Goal: Information Seeking & Learning: Learn about a topic

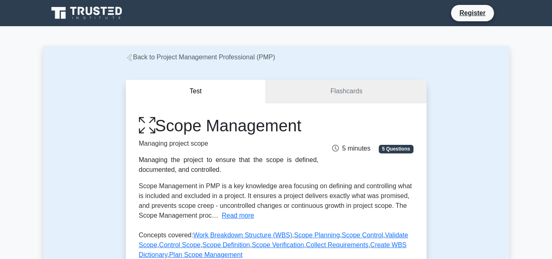
click at [344, 90] on link "Flashcards" at bounding box center [346, 91] width 160 height 23
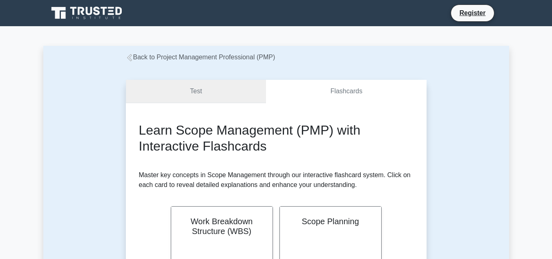
click at [236, 85] on link "Test" at bounding box center [196, 91] width 140 height 23
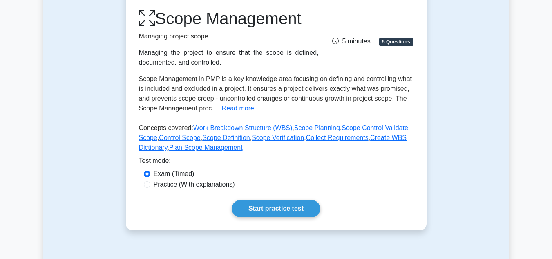
scroll to position [106, 0]
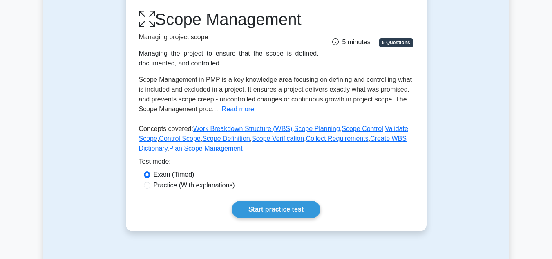
click at [209, 186] on label "Practice (With explanations)" at bounding box center [194, 185] width 81 height 10
click at [150, 186] on input "Practice (With explanations)" at bounding box center [147, 185] width 7 height 7
radio input "true"
click at [284, 218] on div "Scope Management Managing project scope Managing the project to ensure that the…" at bounding box center [276, 113] width 301 height 234
click at [273, 205] on link "Start practice test" at bounding box center [276, 209] width 89 height 17
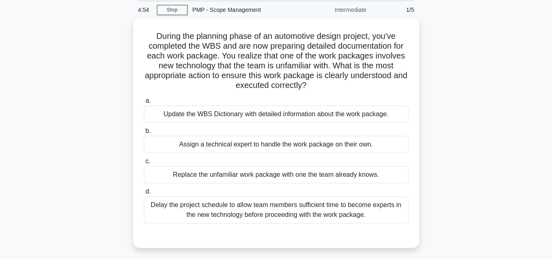
scroll to position [33, 0]
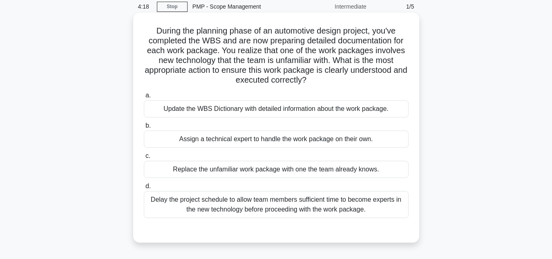
click at [279, 107] on div "Update the WBS Dictionary with detailed information about the work package." at bounding box center [276, 108] width 265 height 17
click at [144, 98] on input "a. Update the WBS Dictionary with detailed information about the work package." at bounding box center [144, 95] width 0 height 5
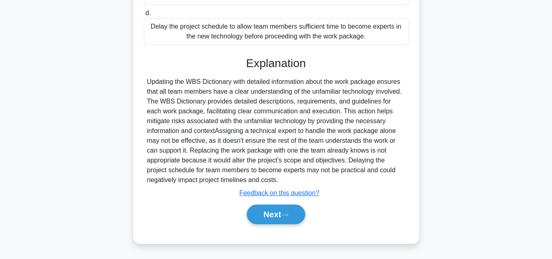
scroll to position [206, 0]
click at [271, 212] on button "Next" at bounding box center [276, 214] width 58 height 20
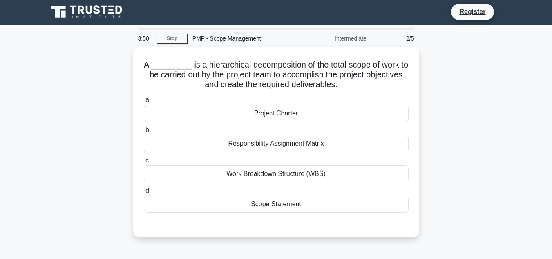
scroll to position [0, 0]
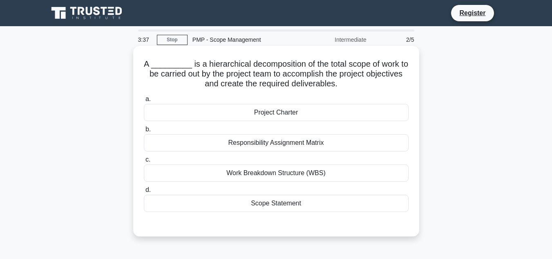
click at [234, 113] on div "Project Charter" at bounding box center [276, 112] width 265 height 17
click at [144, 102] on input "a. Project Charter" at bounding box center [144, 98] width 0 height 5
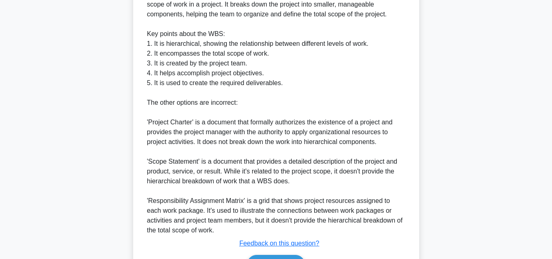
scroll to position [325, 0]
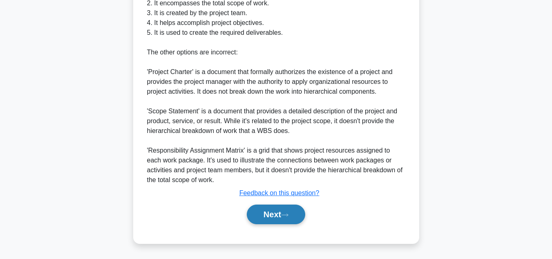
click at [271, 214] on button "Next" at bounding box center [276, 214] width 58 height 20
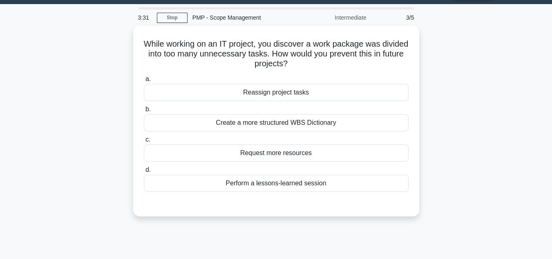
scroll to position [0, 0]
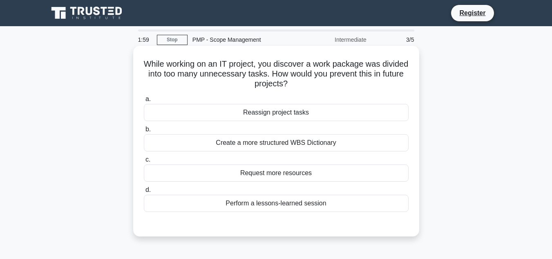
click at [314, 143] on div "Create a more structured WBS Dictionary" at bounding box center [276, 142] width 265 height 17
click at [144, 132] on input "b. Create a more structured WBS Dictionary" at bounding box center [144, 129] width 0 height 5
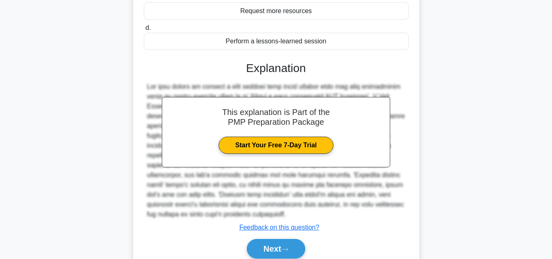
scroll to position [196, 0]
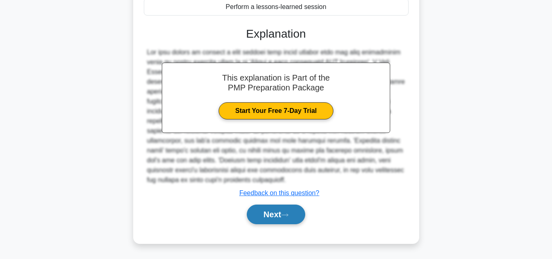
click at [268, 218] on button "Next" at bounding box center [276, 214] width 58 height 20
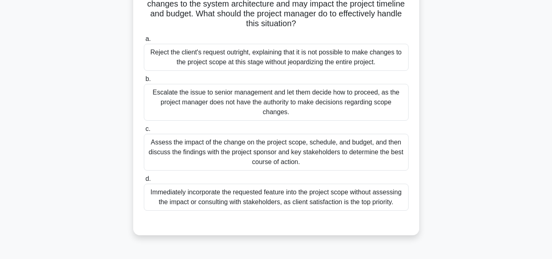
scroll to position [82, 0]
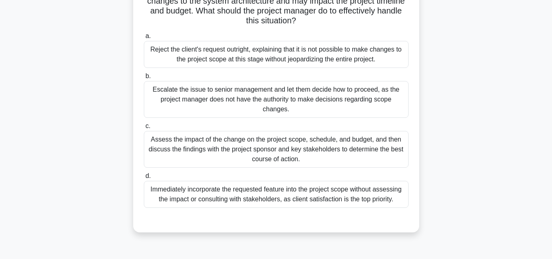
click at [362, 147] on div "Assess the impact of the change on the project scope, schedule, and budget, and…" at bounding box center [276, 149] width 265 height 37
click at [144, 129] on input "c. Assess the impact of the change on the project scope, schedule, and budget, …" at bounding box center [144, 125] width 0 height 5
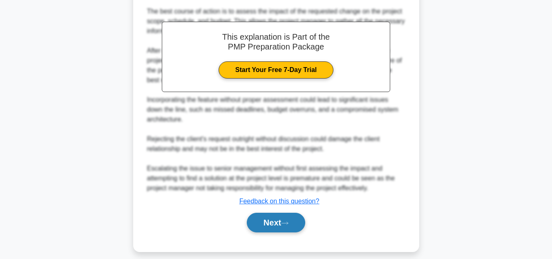
click at [250, 226] on button "Next" at bounding box center [276, 222] width 58 height 20
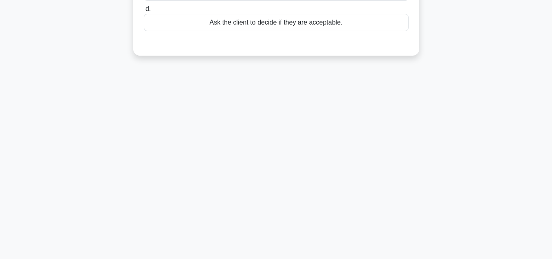
scroll to position [0, 0]
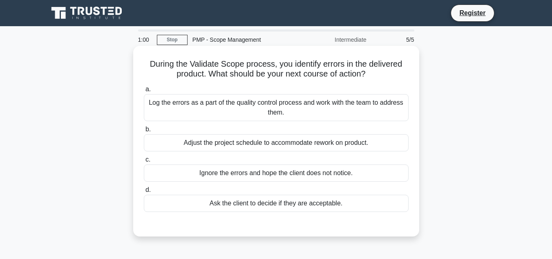
click at [354, 106] on div "Log the errors as a part of the quality control process and work with the team …" at bounding box center [276, 107] width 265 height 27
click at [144, 92] on input "a. Log the errors as a part of the quality control process and work with the te…" at bounding box center [144, 89] width 0 height 5
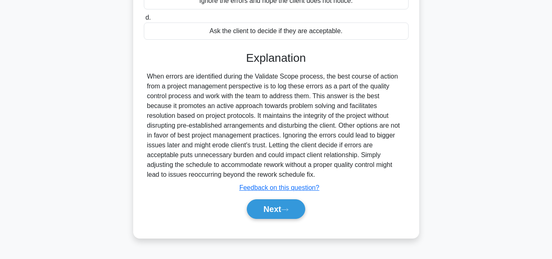
scroll to position [183, 0]
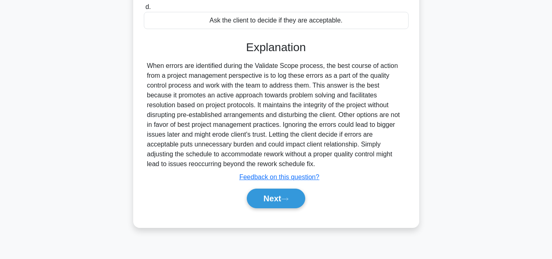
click at [285, 209] on div "Next" at bounding box center [276, 198] width 265 height 26
click at [287, 201] on icon at bounding box center [284, 198] width 7 height 4
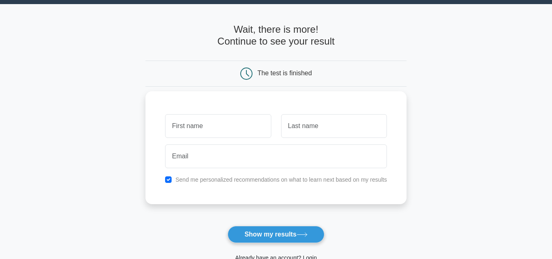
scroll to position [42, 0]
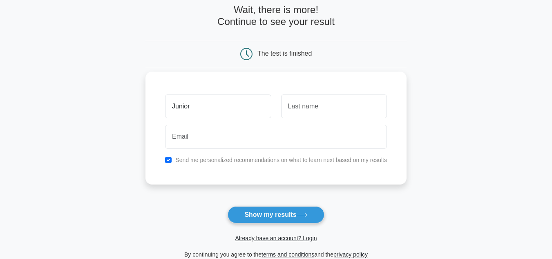
type input "Junior"
click at [288, 109] on input "text" at bounding box center [334, 106] width 106 height 24
type input "Sanchez Lemmon"
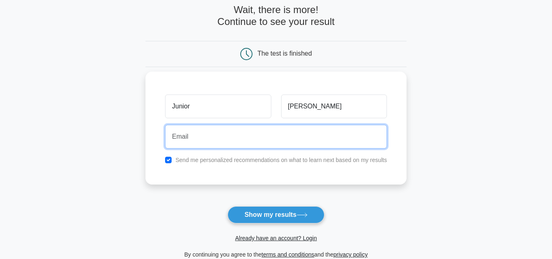
click at [255, 136] on input "email" at bounding box center [276, 137] width 222 height 24
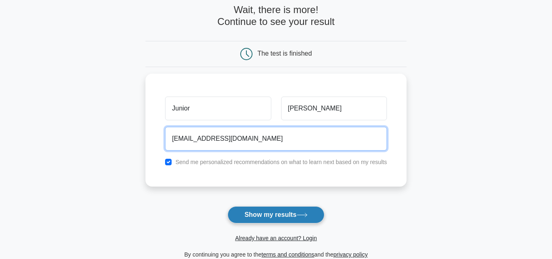
type input "junsan9131@student.iss.k12.nc.us"
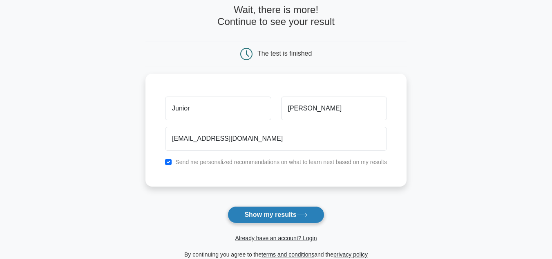
click at [252, 211] on button "Show my results" at bounding box center [275, 214] width 96 height 17
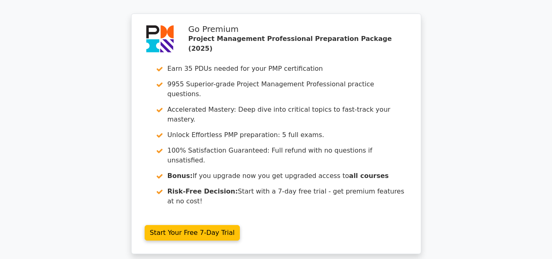
scroll to position [1231, 0]
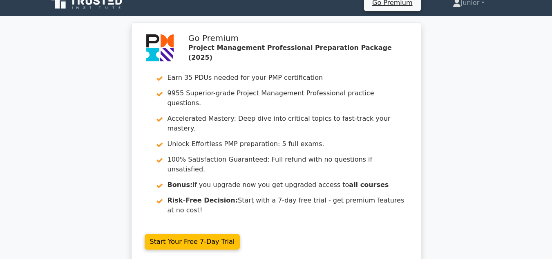
scroll to position [0, 0]
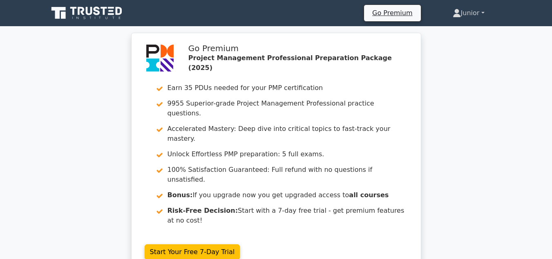
click at [454, 9] on icon at bounding box center [456, 13] width 8 height 8
click at [454, 12] on icon at bounding box center [456, 11] width 4 height 4
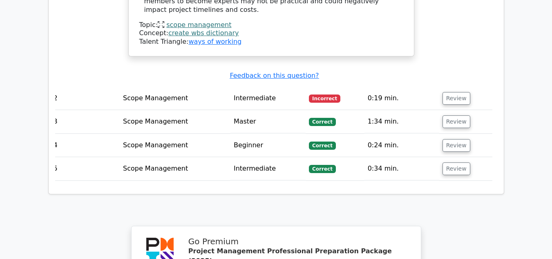
scroll to position [1215, 0]
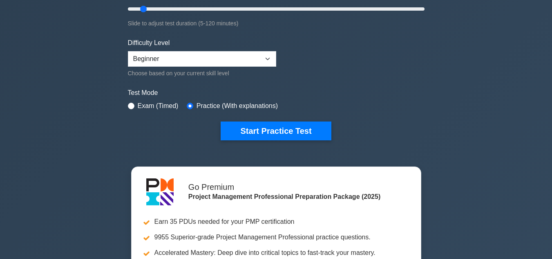
scroll to position [181, 0]
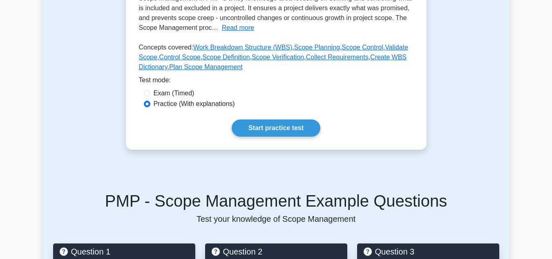
scroll to position [167, 0]
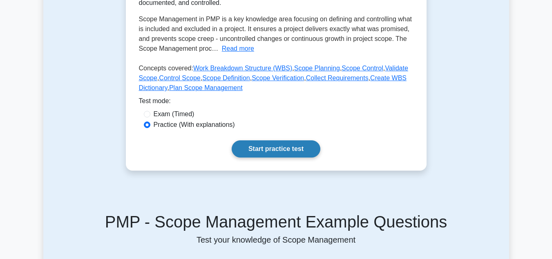
click at [281, 152] on link "Start practice test" at bounding box center [276, 148] width 89 height 17
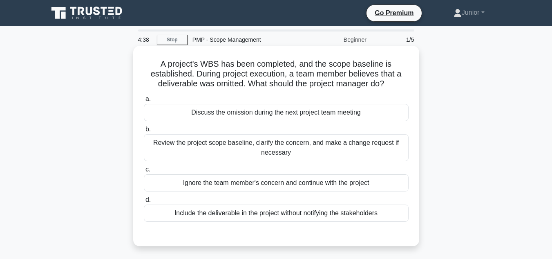
click at [355, 152] on div "Review the project scope baseline, clarify the concern, and make a change reque…" at bounding box center [276, 147] width 265 height 27
click at [144, 132] on input "b. Review the project scope baseline, clarify the concern, and make a change re…" at bounding box center [144, 129] width 0 height 5
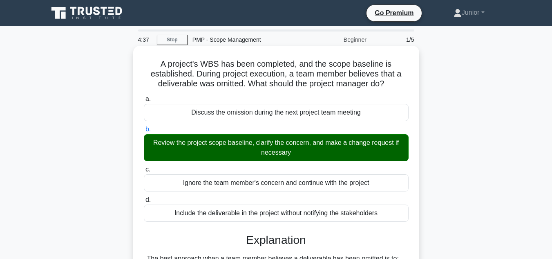
scroll to position [187, 0]
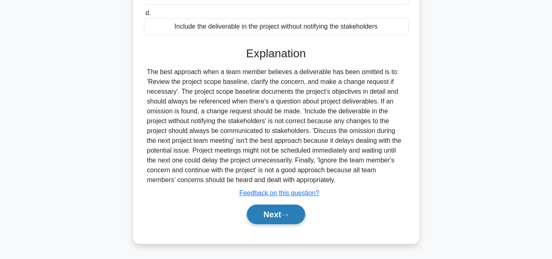
click at [276, 215] on button "Next" at bounding box center [276, 214] width 58 height 20
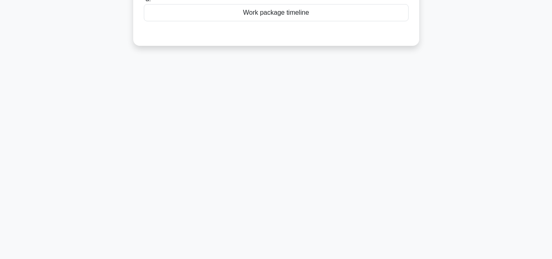
scroll to position [0, 0]
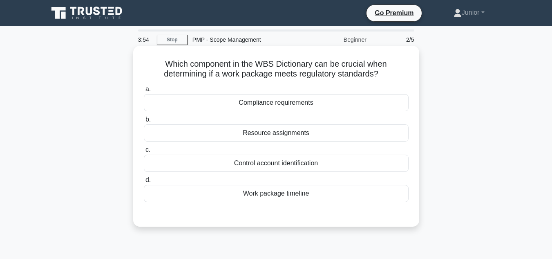
click at [350, 103] on div "Compliance requirements" at bounding box center [276, 102] width 265 height 17
click at [144, 92] on input "a. Compliance requirements" at bounding box center [144, 89] width 0 height 5
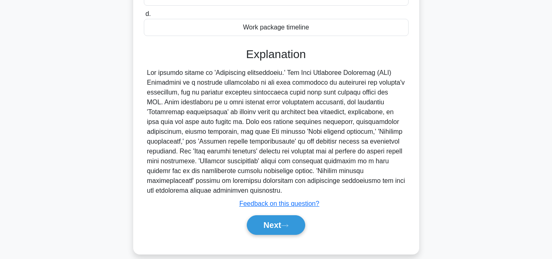
scroll to position [183, 0]
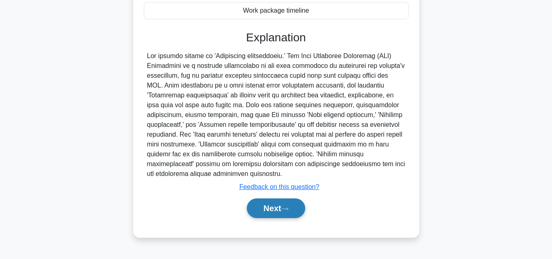
click at [290, 202] on button "Next" at bounding box center [276, 208] width 58 height 20
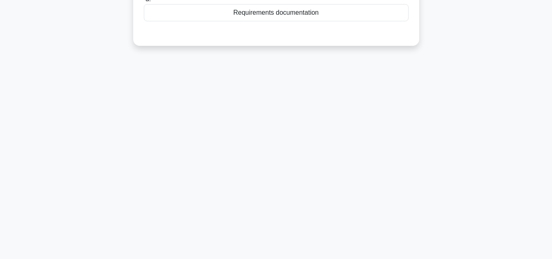
scroll to position [0, 0]
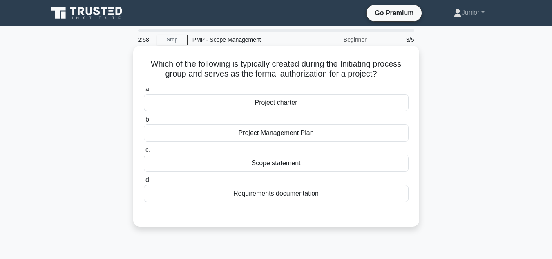
click at [256, 196] on div "Requirements documentation" at bounding box center [276, 193] width 265 height 17
click at [144, 183] on input "d. Requirements documentation" at bounding box center [144, 179] width 0 height 5
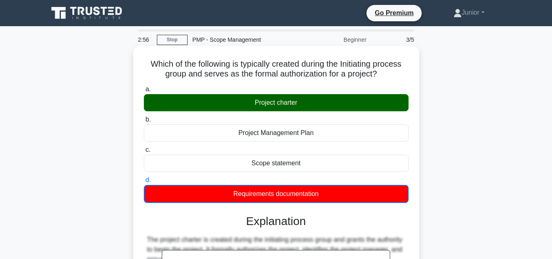
scroll to position [183, 0]
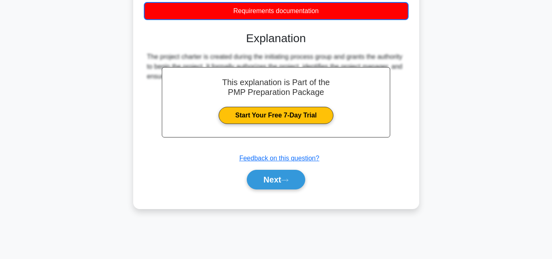
click at [273, 194] on div "a. Project charter b. Project Management Plan c. d." at bounding box center [276, 49] width 266 height 299
click at [256, 185] on button "Next" at bounding box center [276, 179] width 58 height 20
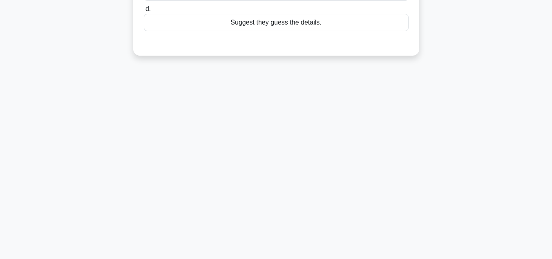
scroll to position [0, 0]
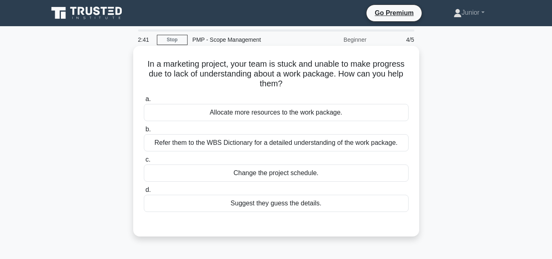
click at [347, 144] on div "Refer them to the WBS Dictionary for a detailed understanding of the work packa…" at bounding box center [276, 142] width 265 height 17
click at [144, 132] on input "b. Refer them to the WBS Dictionary for a detailed understanding of the work pa…" at bounding box center [144, 129] width 0 height 5
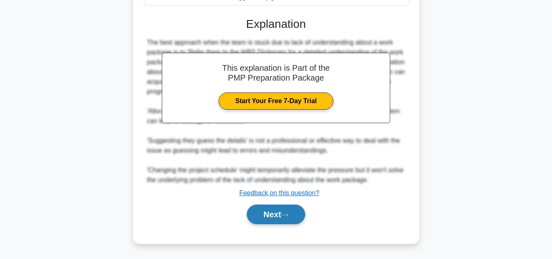
click at [286, 217] on icon at bounding box center [284, 214] width 7 height 4
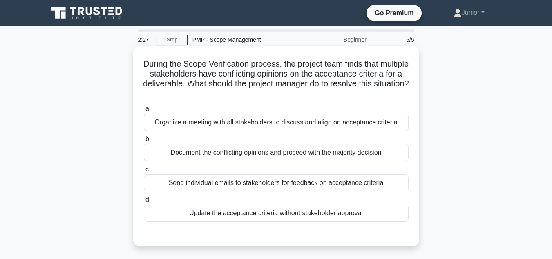
click at [349, 120] on div "Organize a meeting with all stakeholders to discuss and align on acceptance cri…" at bounding box center [276, 122] width 265 height 17
click at [144, 111] on input "a. Organize a meeting with all stakeholders to discuss and align on acceptance …" at bounding box center [144, 108] width 0 height 5
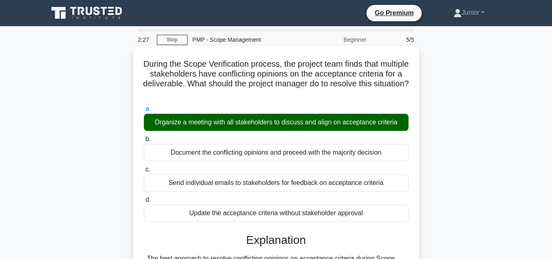
scroll to position [187, 0]
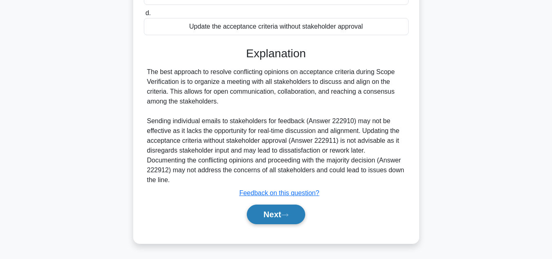
click at [265, 219] on button "Next" at bounding box center [276, 214] width 58 height 20
